Goal: Book appointment/travel/reservation

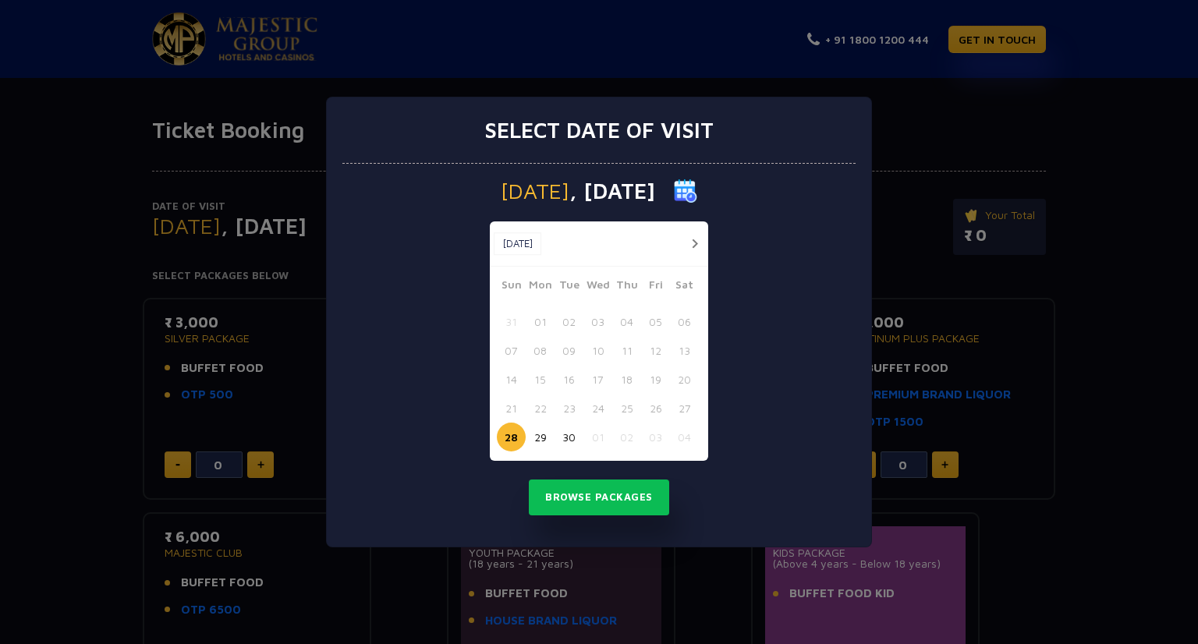
click at [692, 242] on button "button" at bounding box center [694, 243] width 19 height 19
click at [657, 321] on button "03" at bounding box center [655, 321] width 29 height 29
click at [651, 320] on button "03" at bounding box center [655, 321] width 29 height 29
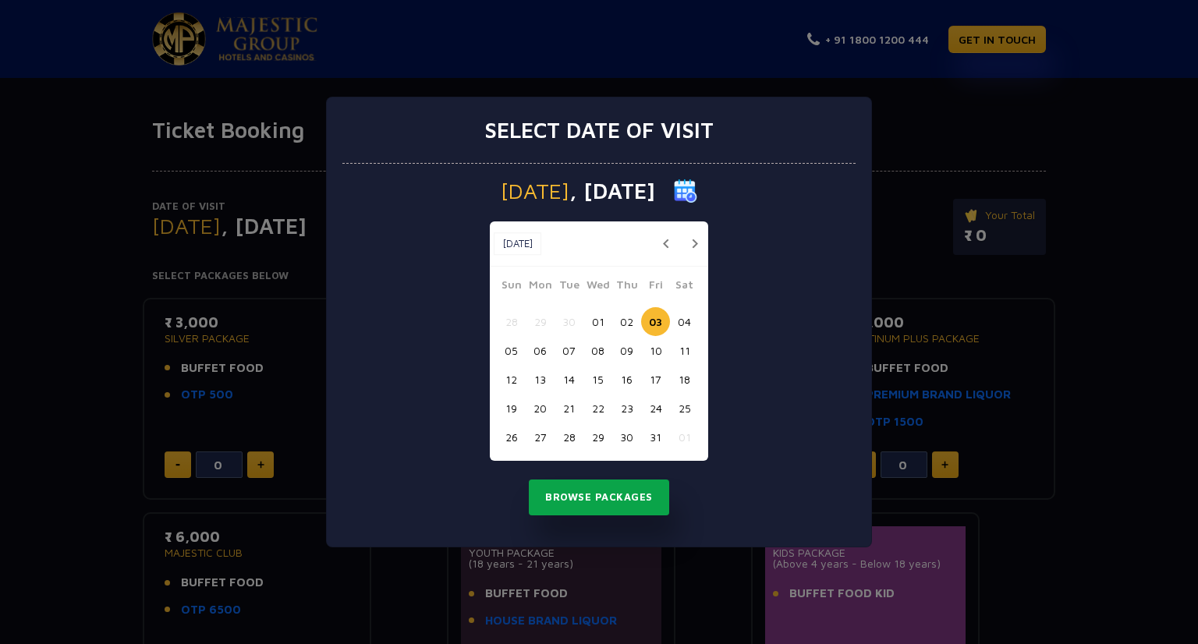
click at [589, 506] on button "Browse Packages" at bounding box center [599, 498] width 140 height 36
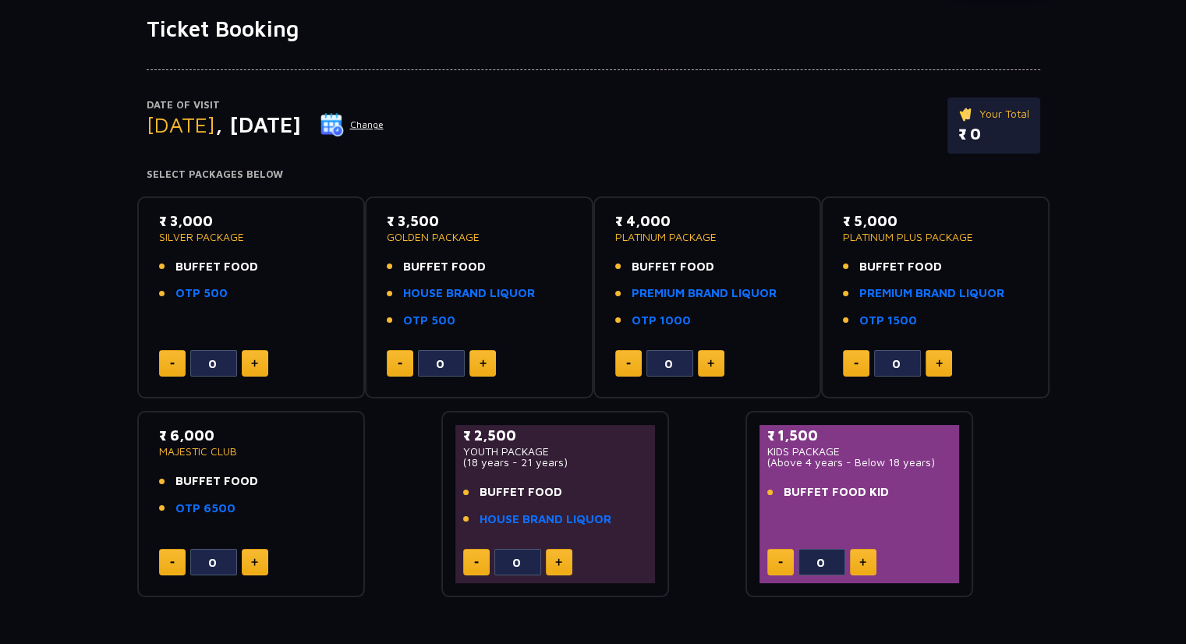
scroll to position [102, 0]
click at [859, 558] on img at bounding box center [862, 562] width 7 height 8
type input "2"
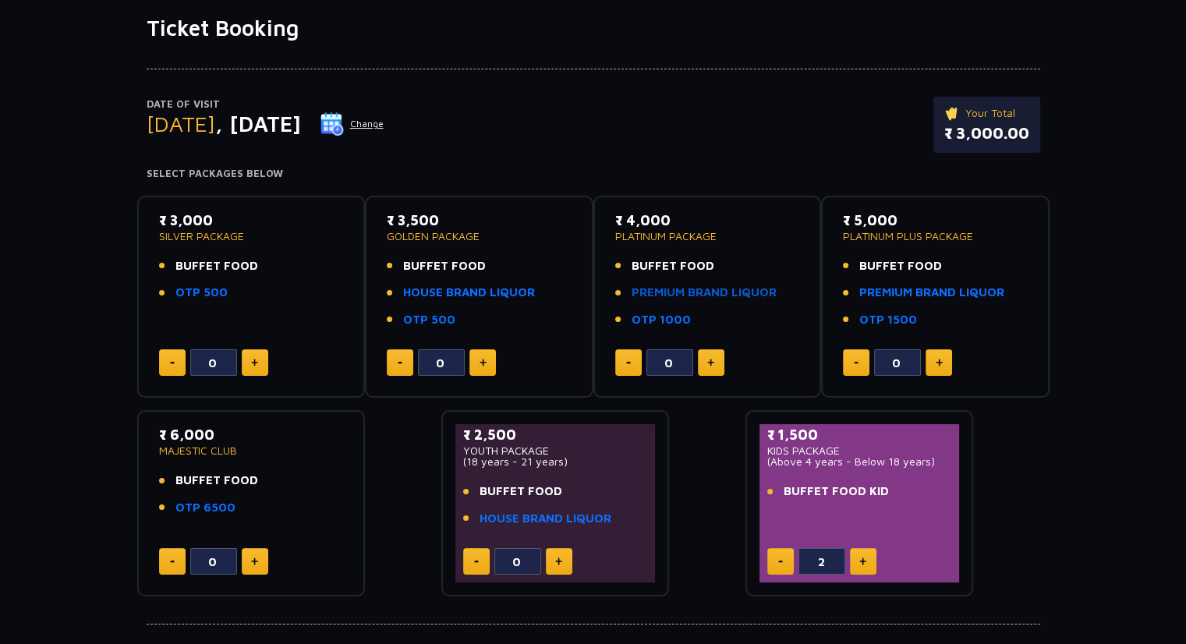
click at [678, 295] on link "PREMIUM BRAND LIQUOR" at bounding box center [704, 293] width 145 height 18
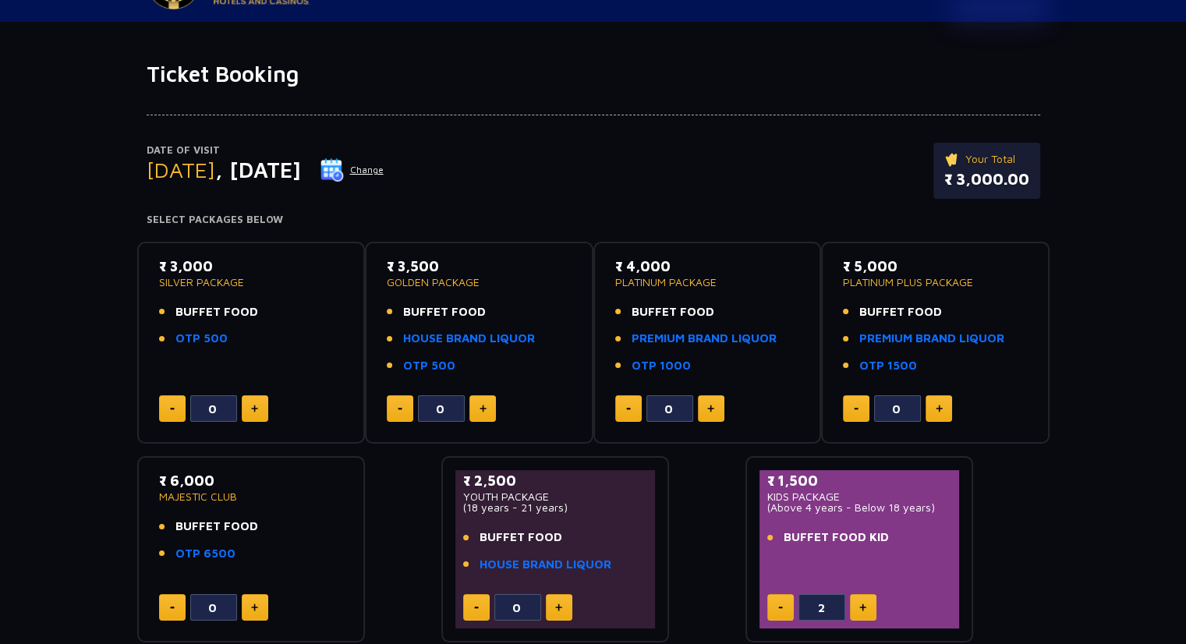
scroll to position [55, 0]
